Goal: Task Accomplishment & Management: Manage account settings

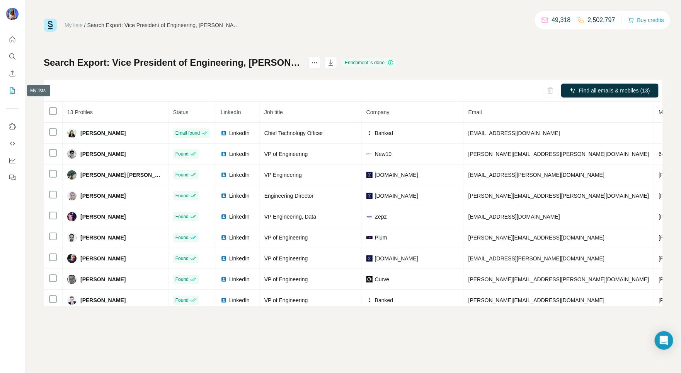
click at [11, 89] on icon "My lists" at bounding box center [13, 91] width 8 height 8
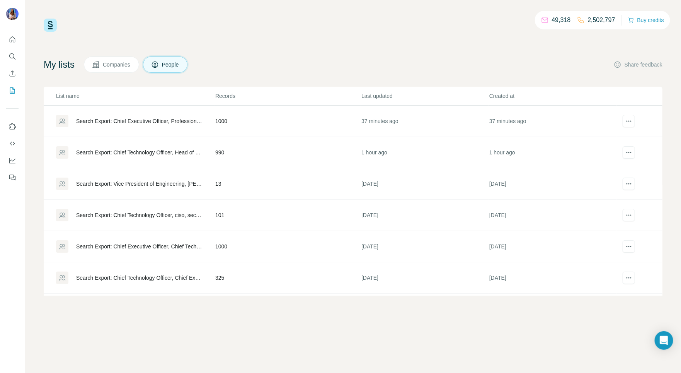
click at [161, 151] on div "Search Export: Chief Technology Officer, Head of Information Technology, procur…" at bounding box center [139, 152] width 126 height 8
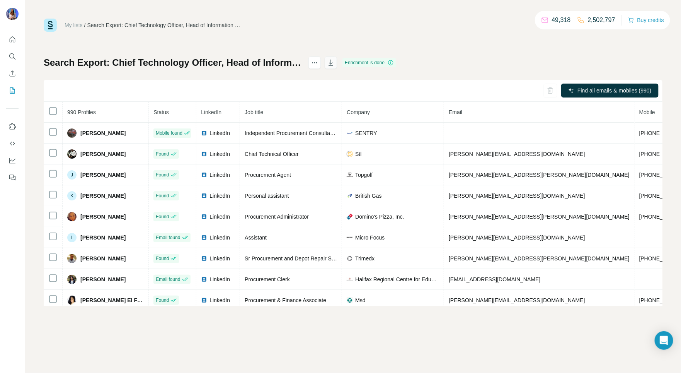
click at [335, 61] on icon "button" at bounding box center [331, 63] width 8 height 8
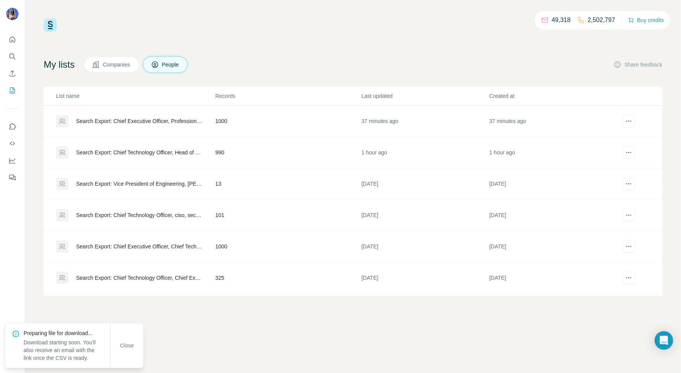
click at [169, 118] on div "Search Export: Chief Executive Officer, Professional Services >30 employees - […" at bounding box center [139, 121] width 126 height 8
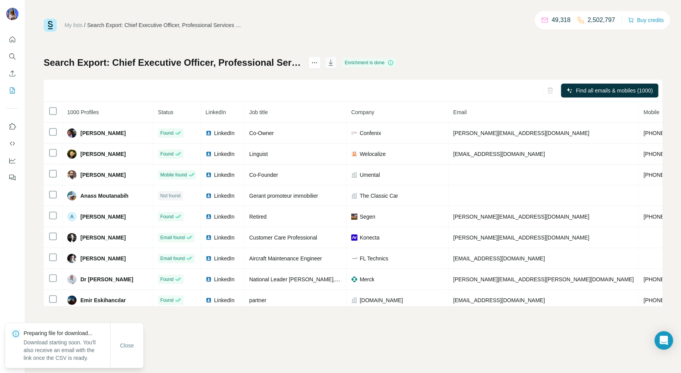
click at [333, 63] on icon "button" at bounding box center [331, 63] width 4 height 2
